Goal: Check status

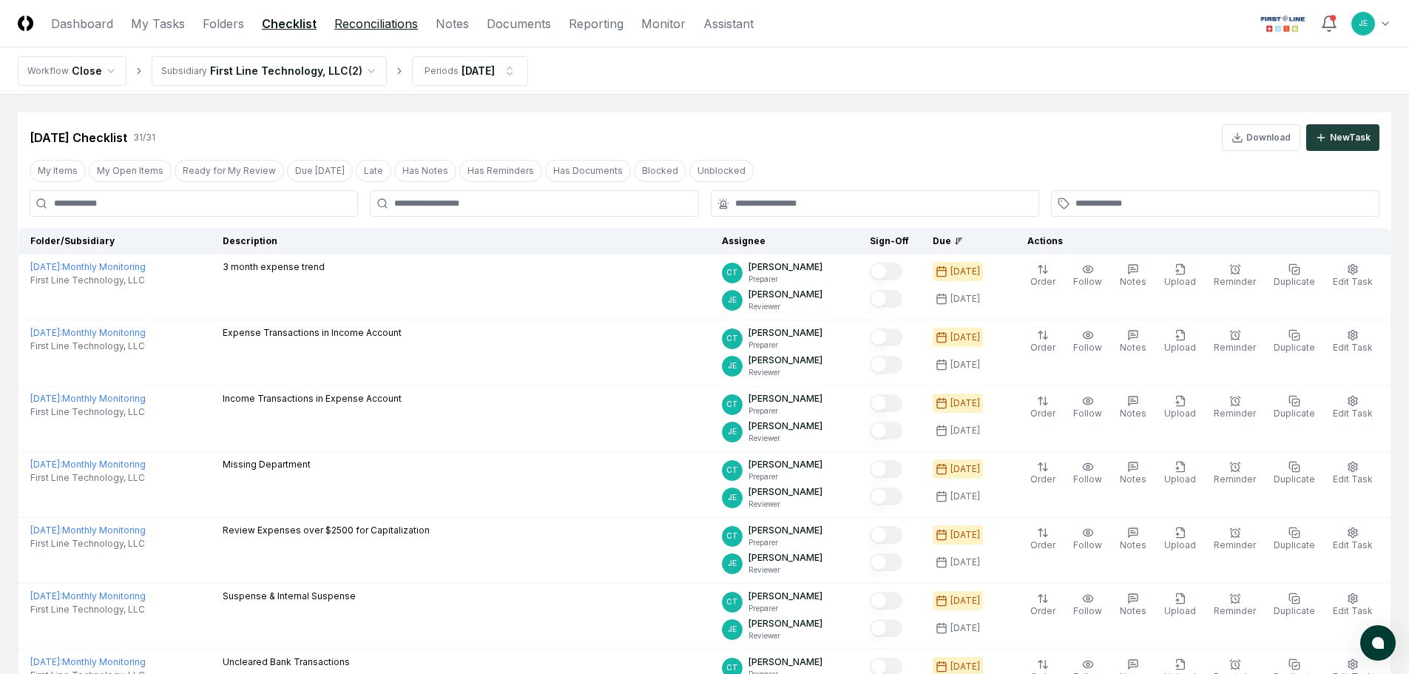
click at [372, 27] on link "Reconciliations" at bounding box center [376, 24] width 84 height 18
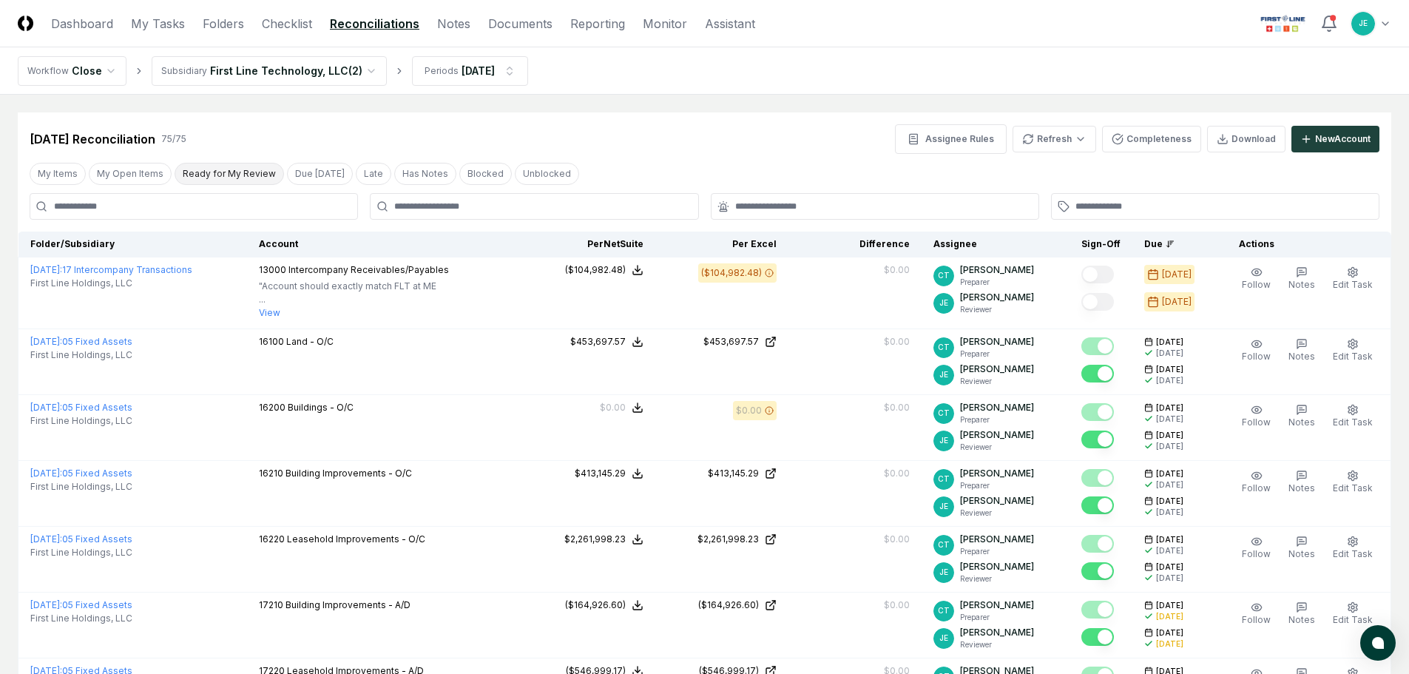
click at [229, 183] on button "Ready for My Review" at bounding box center [229, 174] width 109 height 22
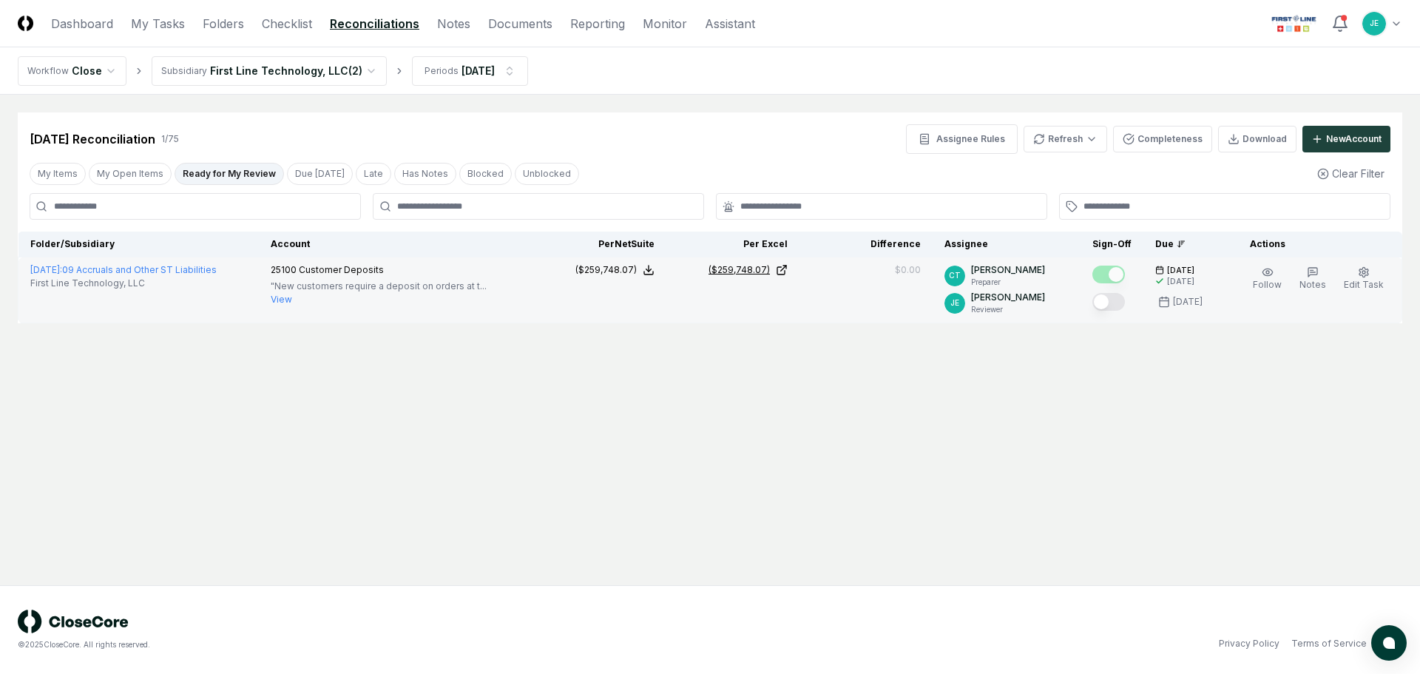
click at [786, 267] on icon at bounding box center [783, 268] width 5 height 5
click at [1123, 301] on button "Mark complete" at bounding box center [1108, 302] width 33 height 18
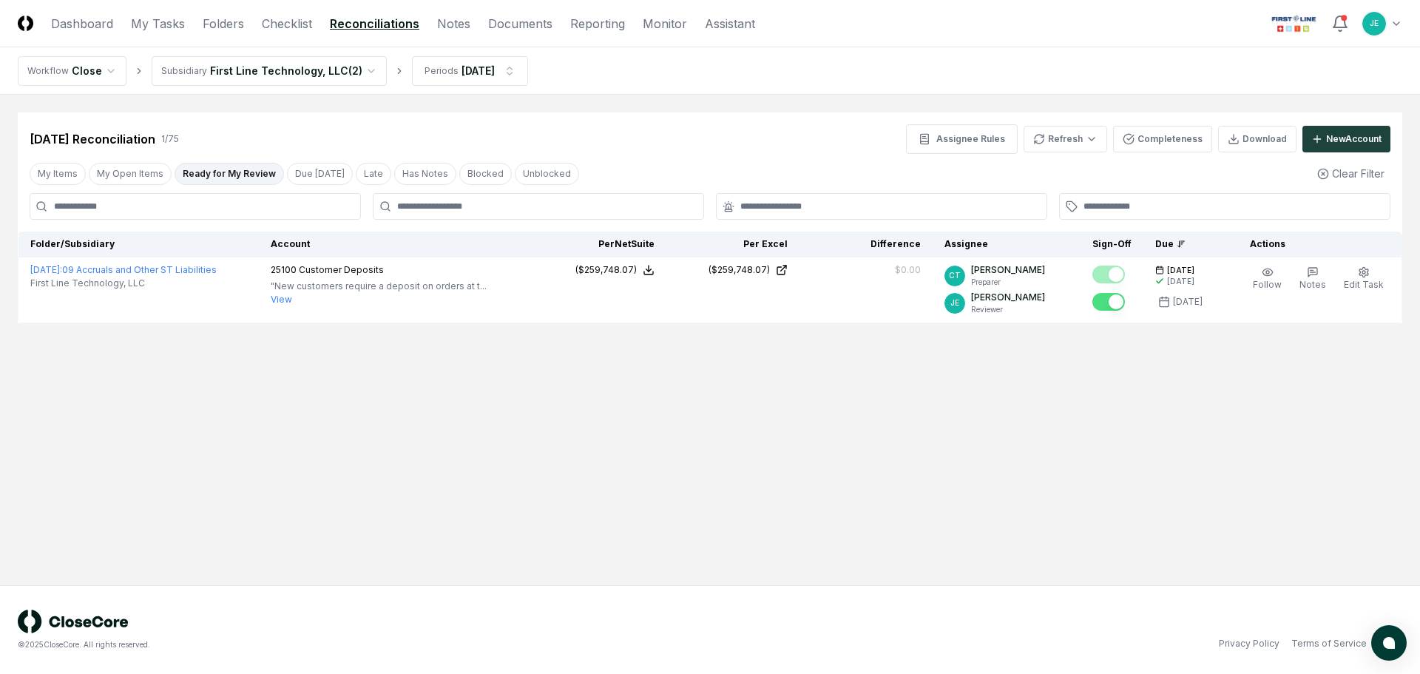
click at [1044, 382] on main "Cancel Reassign [DATE] Reconciliation 1 / 75 Assignee Rules Refresh Completenes…" at bounding box center [710, 340] width 1420 height 490
click at [223, 24] on link "Folders" at bounding box center [223, 24] width 41 height 18
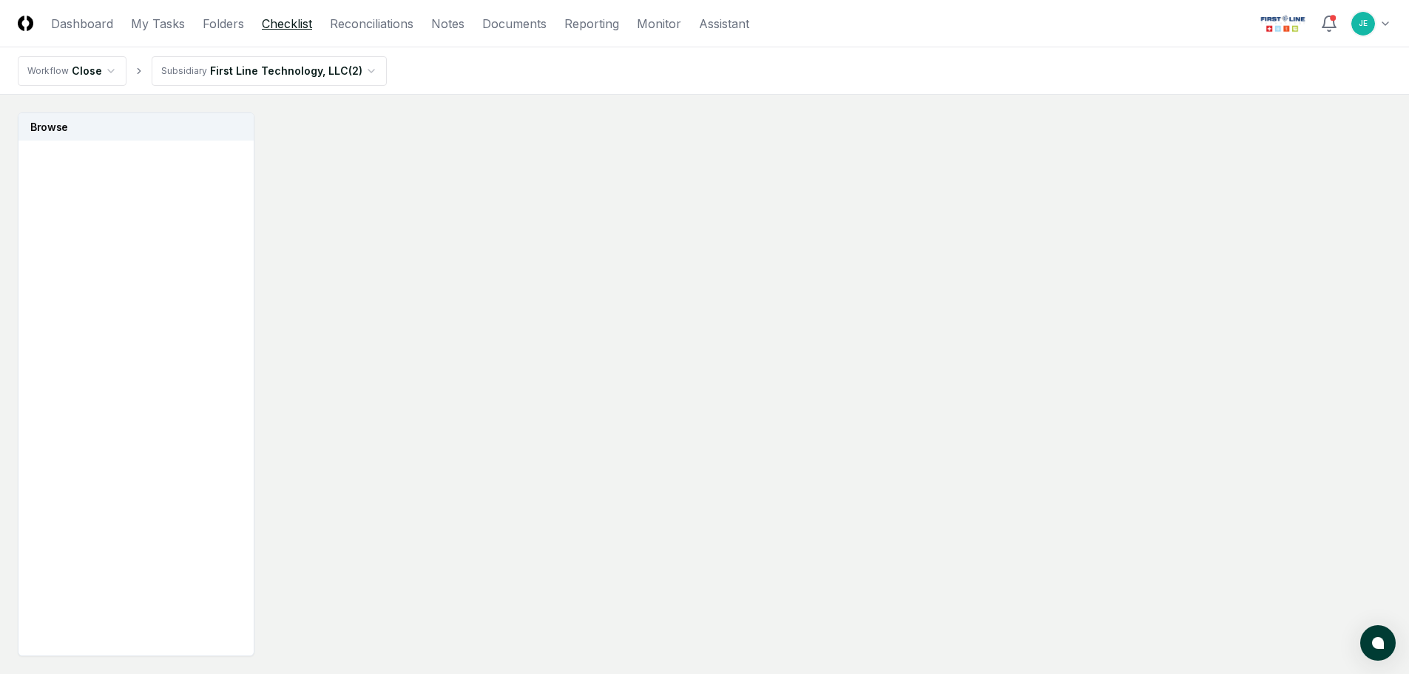
click at [290, 29] on link "Checklist" at bounding box center [287, 24] width 50 height 18
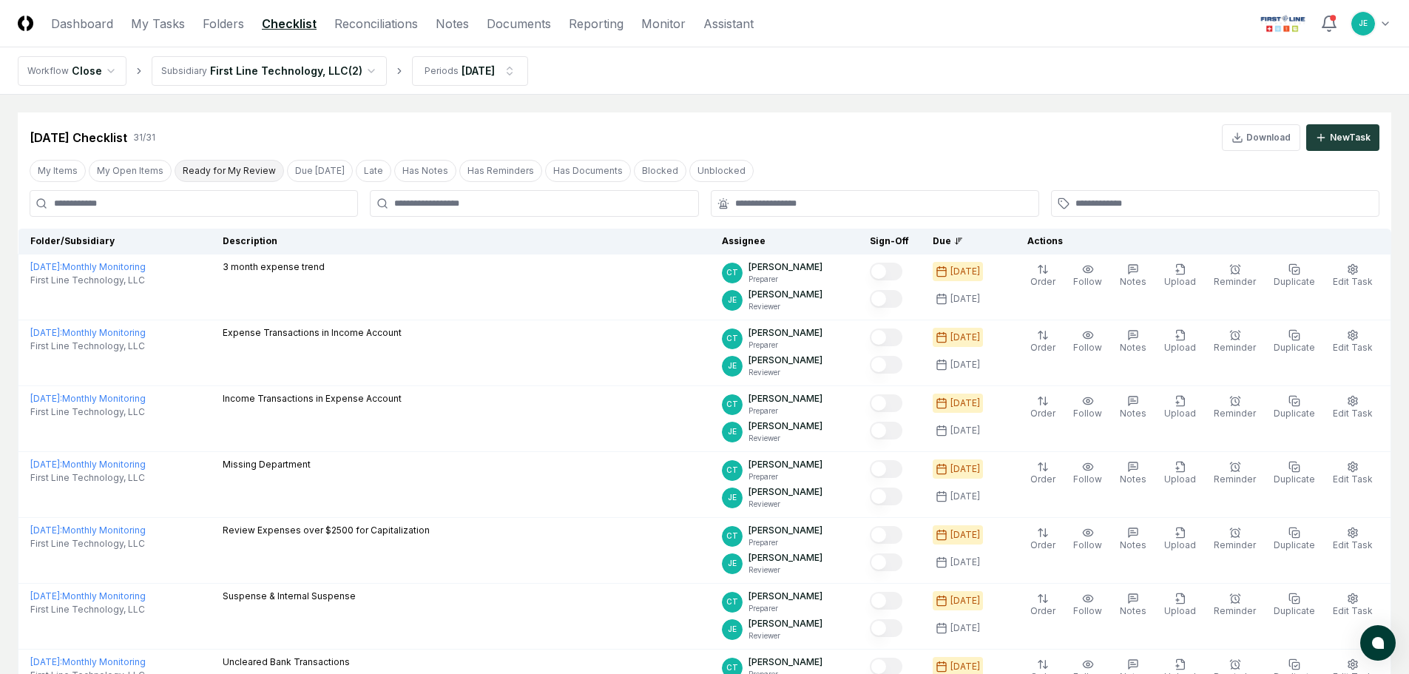
click at [220, 177] on button "Ready for My Review" at bounding box center [229, 171] width 109 height 22
